Goal: Task Accomplishment & Management: Manage account settings

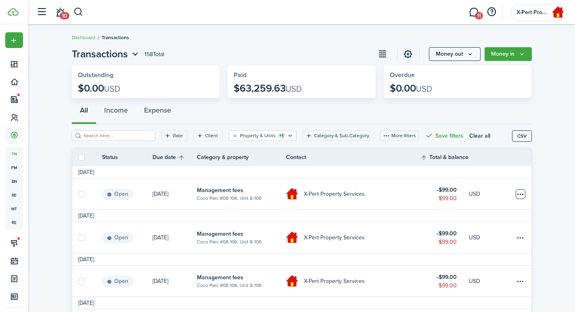
click at [525, 194] on table-menu-btn-icon at bounding box center [521, 194] width 10 height 10
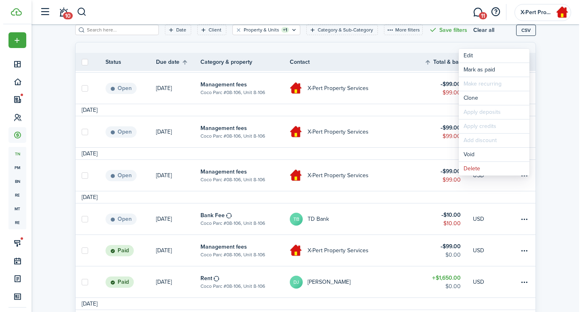
scroll to position [134, 0]
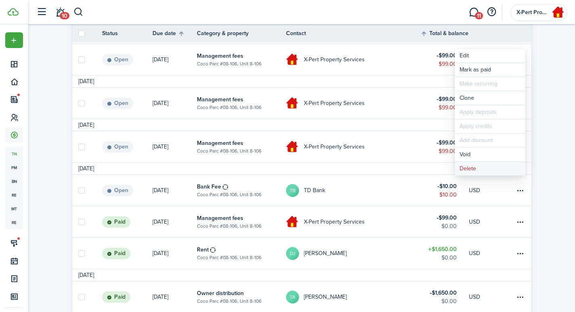
click at [467, 168] on button "Delete" at bounding box center [490, 169] width 71 height 14
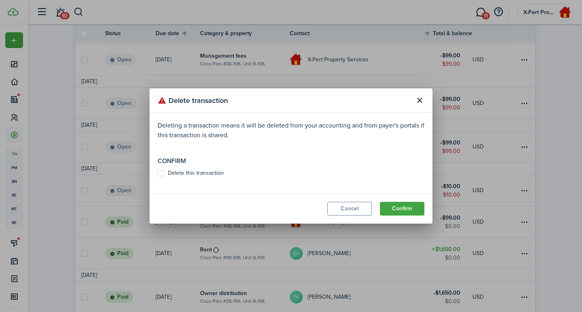
click at [161, 171] on label "Delete this transaction" at bounding box center [190, 173] width 66 height 6
click at [157, 173] on input "Delete this transaction" at bounding box center [157, 173] width 0 height 0
checkbox input "true"
click at [408, 206] on button "Confirm" at bounding box center [402, 209] width 44 height 14
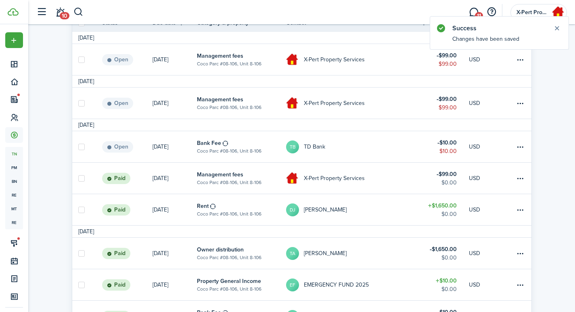
scroll to position [0, 0]
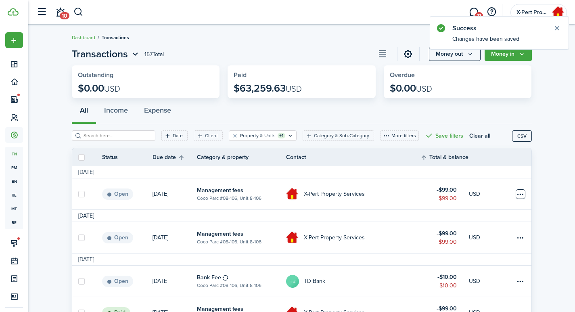
click at [518, 194] on table-menu-btn-icon at bounding box center [521, 194] width 10 height 10
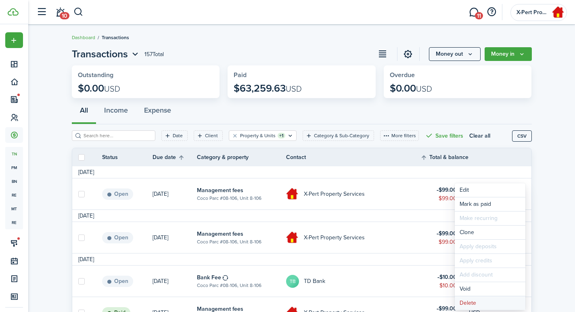
click at [466, 303] on button "Delete" at bounding box center [490, 303] width 71 height 14
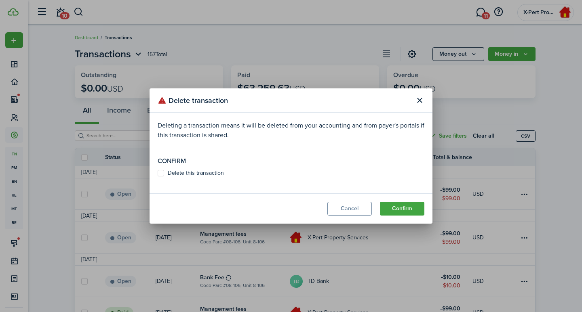
click at [163, 170] on label "Delete this transaction" at bounding box center [190, 173] width 66 height 6
click at [157, 173] on input "Delete this transaction" at bounding box center [157, 173] width 0 height 0
checkbox input "true"
click at [410, 204] on button "Confirm" at bounding box center [402, 209] width 44 height 14
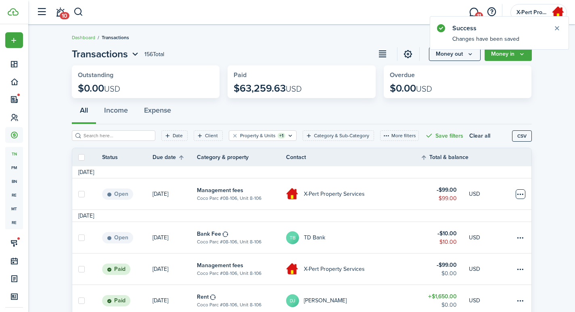
click at [521, 194] on table-menu-btn-icon at bounding box center [521, 194] width 10 height 10
click at [474, 306] on button "Delete" at bounding box center [490, 303] width 71 height 14
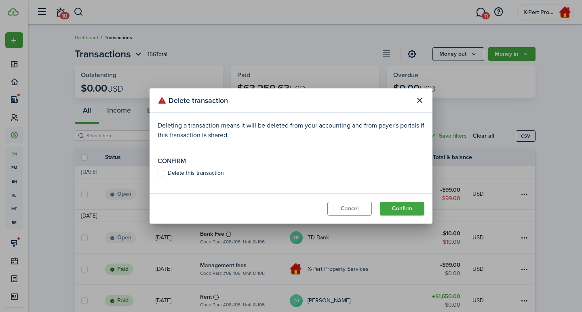
click at [166, 175] on label "Delete this transaction" at bounding box center [190, 173] width 66 height 6
click at [157, 174] on input "Delete this transaction" at bounding box center [157, 173] width 0 height 0
checkbox input "true"
click at [394, 207] on button "Confirm" at bounding box center [402, 209] width 44 height 14
